Goal: Navigation & Orientation: Find specific page/section

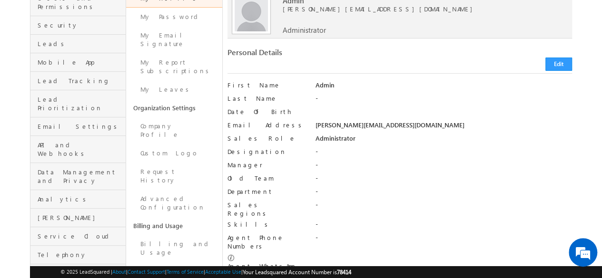
scroll to position [143, 0]
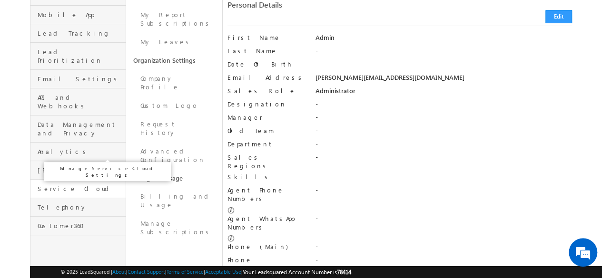
click at [45, 185] on span "Service Cloud" at bounding box center [81, 189] width 86 height 9
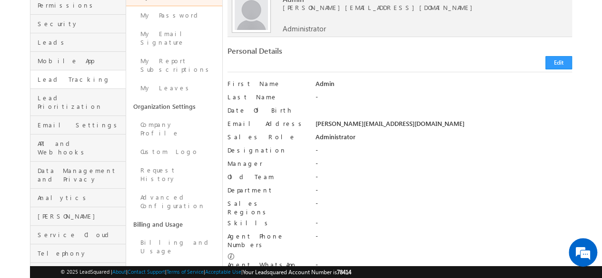
scroll to position [143, 0]
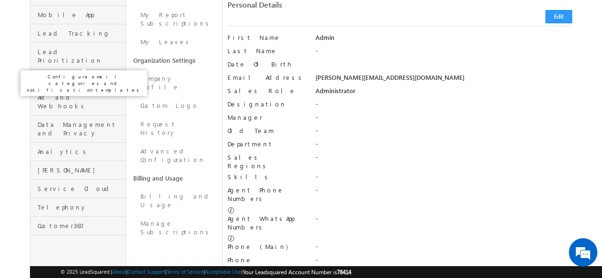
click at [45, 75] on span "Email Settings" at bounding box center [81, 79] width 86 height 9
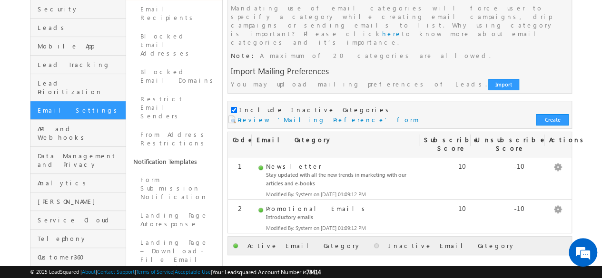
scroll to position [112, 0]
click at [65, 215] on span "Service Cloud" at bounding box center [81, 219] width 86 height 9
